Goal: Information Seeking & Learning: Learn about a topic

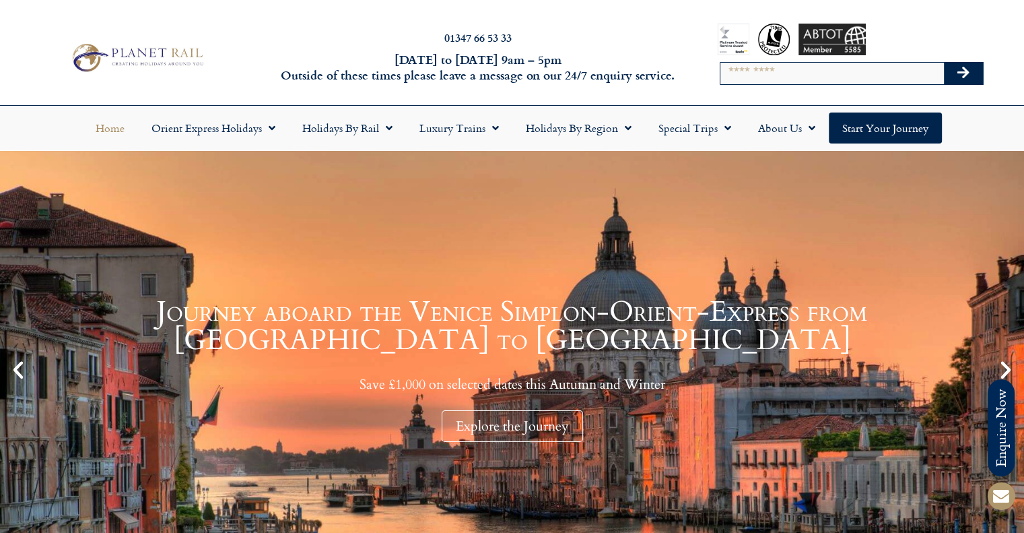
click at [781, 75] on input "Search" at bounding box center [833, 74] width 224 height 22
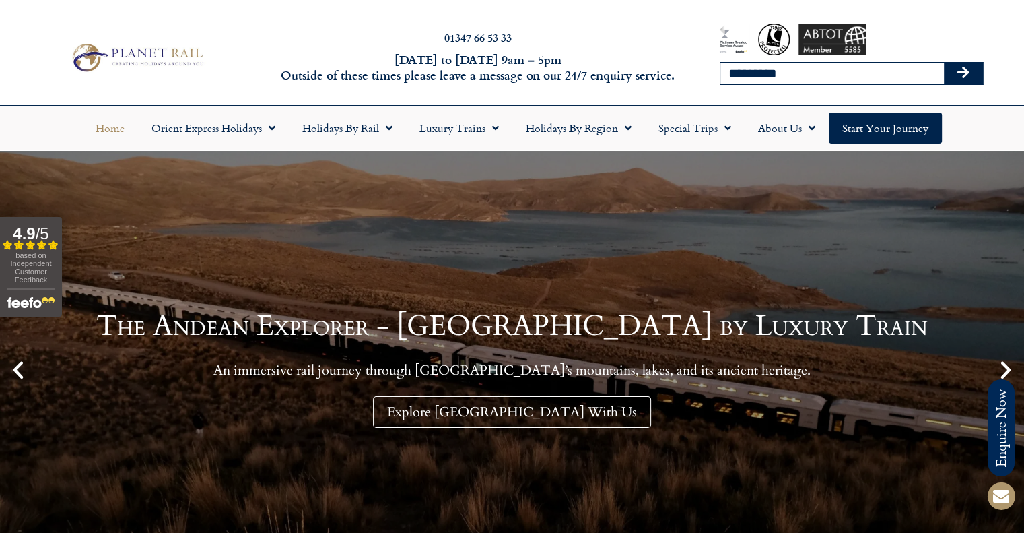
type input "*********"
click at [944, 63] on button "Search" at bounding box center [963, 74] width 39 height 22
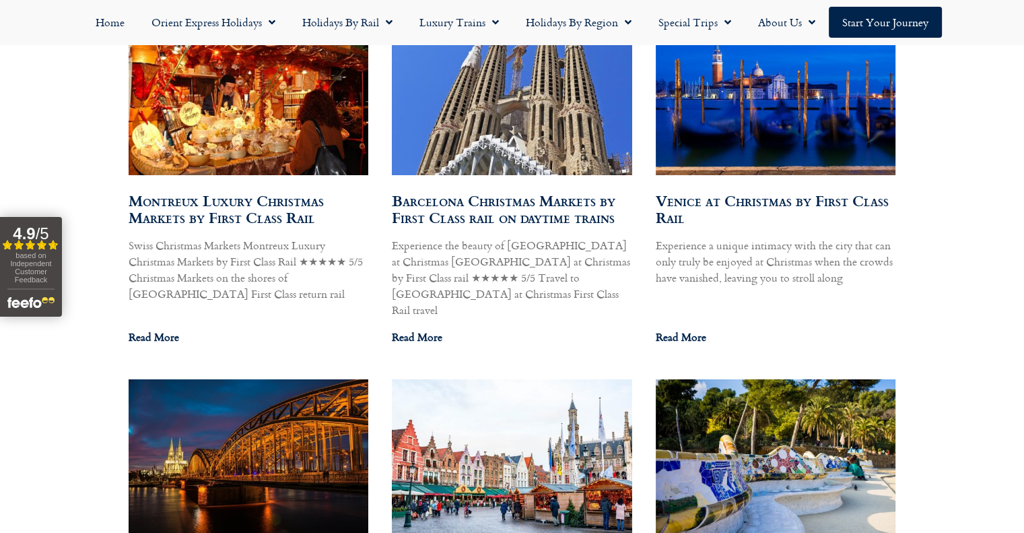
scroll to position [824, 0]
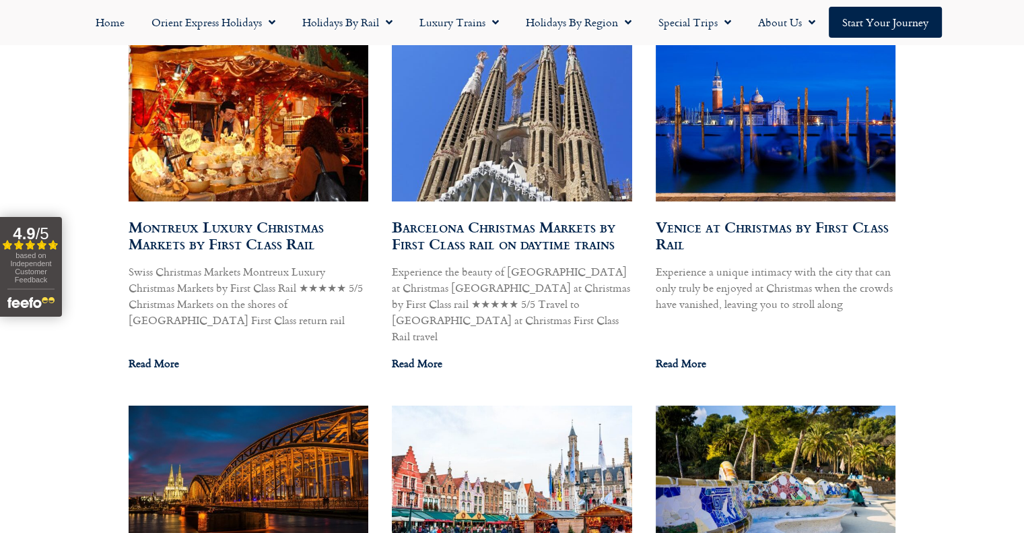
click at [541, 169] on img at bounding box center [512, 122] width 242 height 194
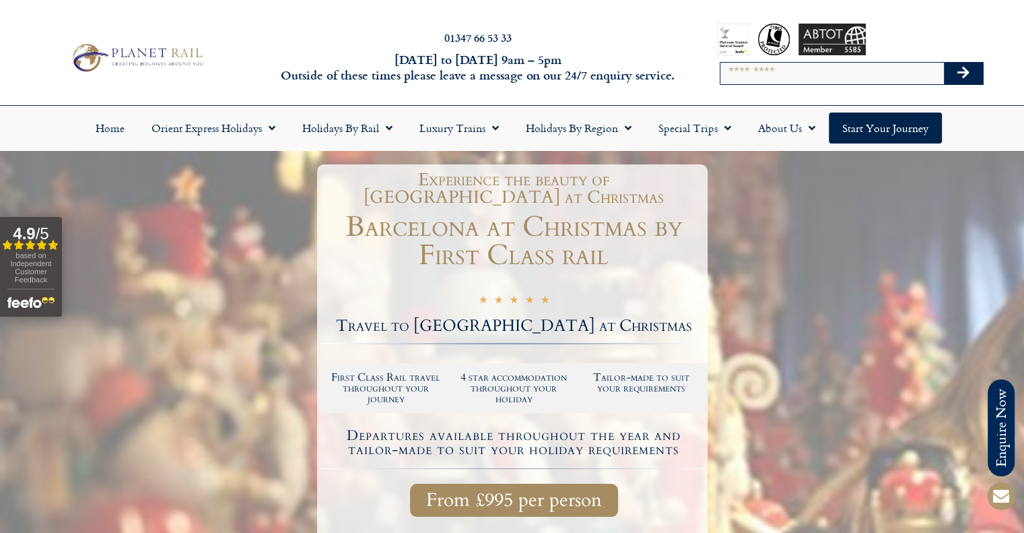
click at [605, 232] on h1 "Barcelona at Christmas by First Class rail" at bounding box center [514, 241] width 387 height 57
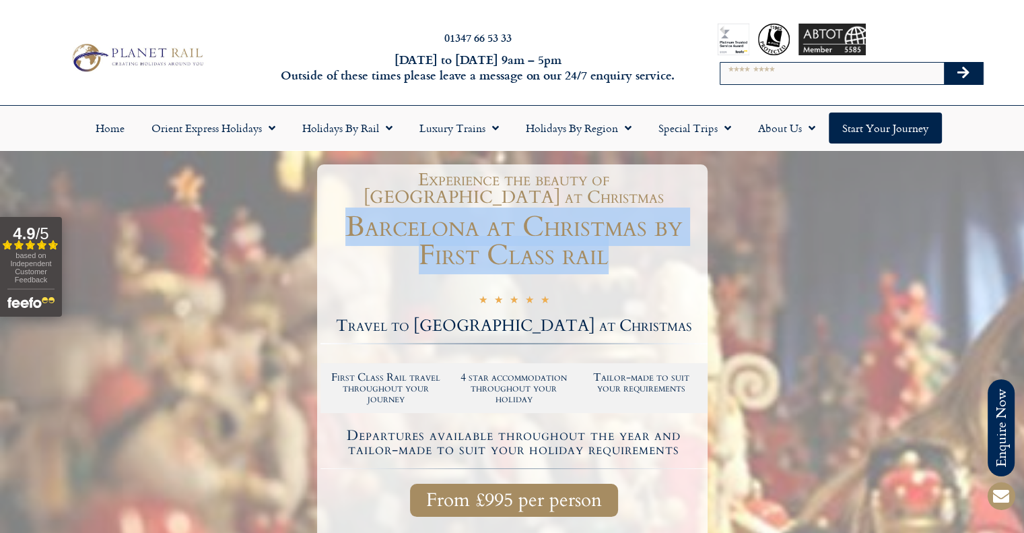
click at [605, 232] on h1 "Barcelona at Christmas by First Class rail" at bounding box center [514, 241] width 387 height 57
copy div "Barcelona at Christmas by First Class rail"
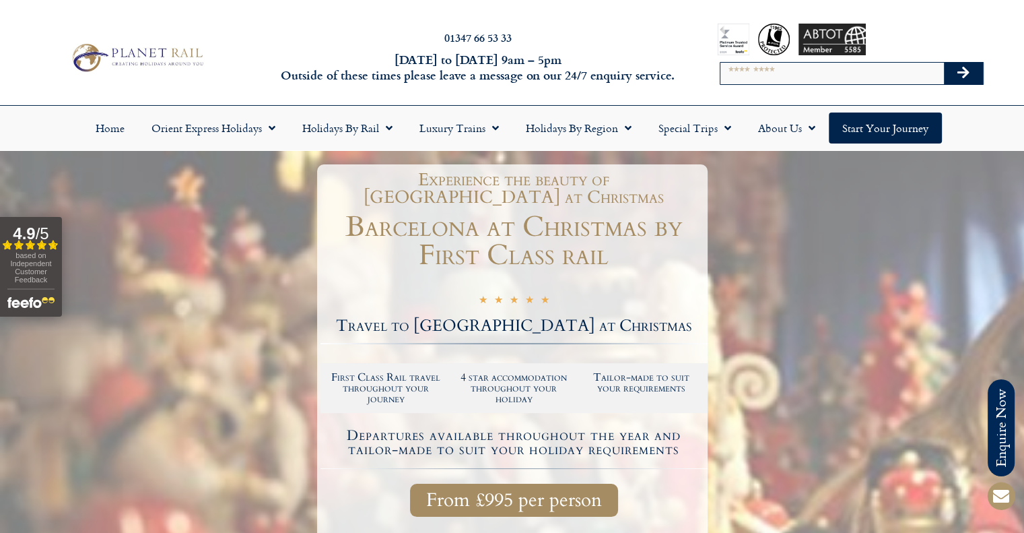
click at [772, 72] on input "Search" at bounding box center [833, 74] width 224 height 22
type input "********"
click at [944, 63] on button "Search" at bounding box center [963, 74] width 39 height 22
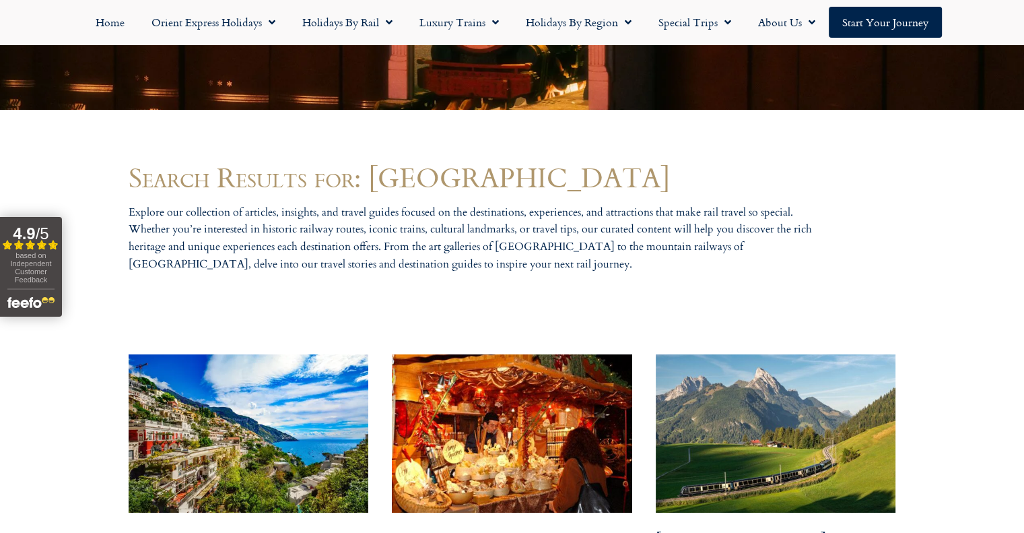
scroll to position [619, 0]
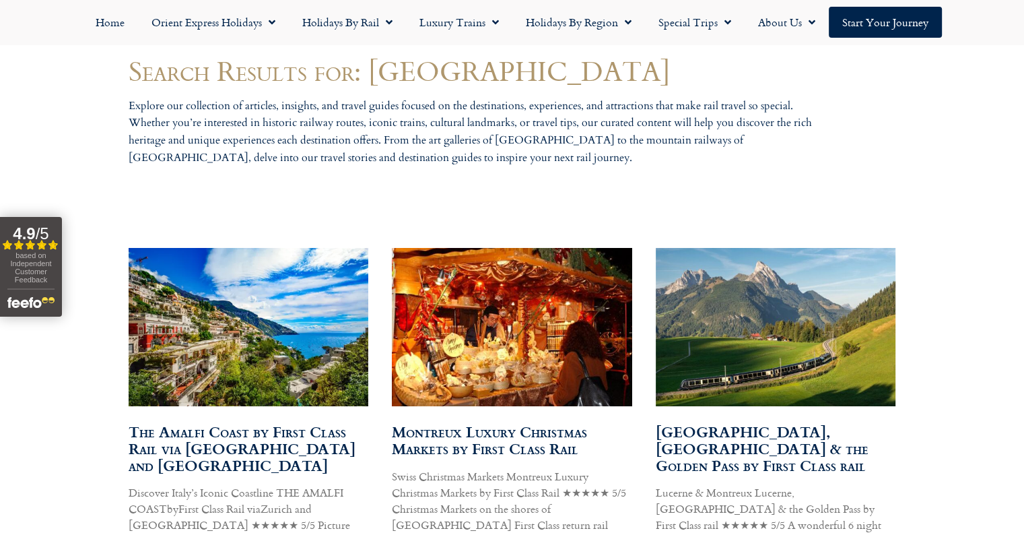
click at [511, 304] on img at bounding box center [512, 326] width 246 height 160
